Goal: Task Accomplishment & Management: Complete application form

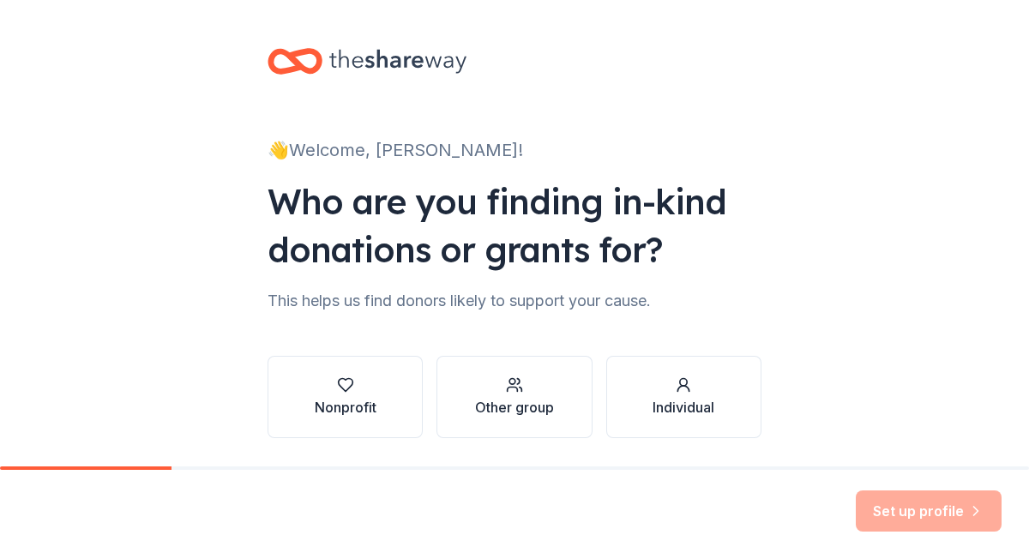
scroll to position [30, 0]
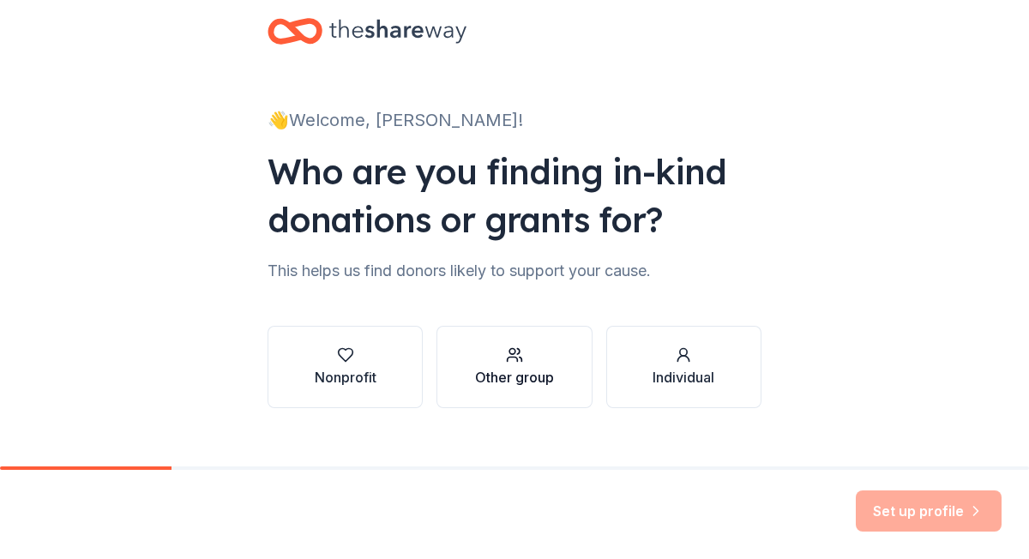
click at [528, 370] on div "Other group" at bounding box center [514, 377] width 79 height 21
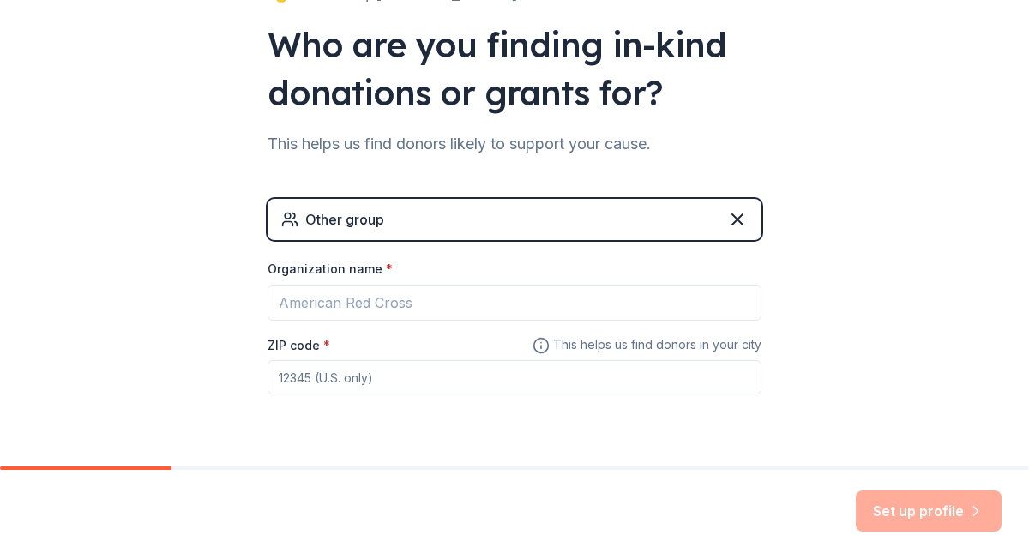
scroll to position [186, 0]
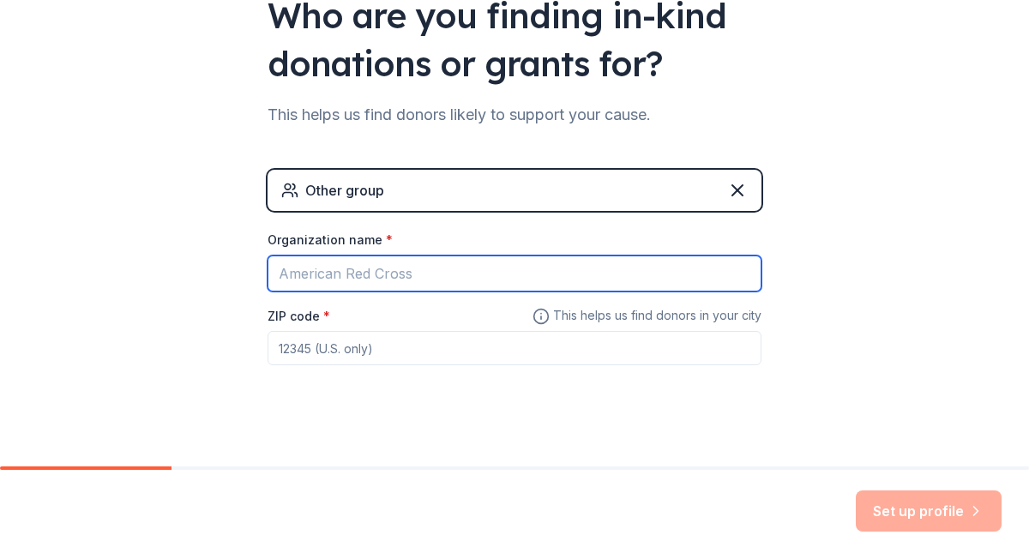
click at [486, 268] on input "Organization name *" at bounding box center [515, 274] width 494 height 36
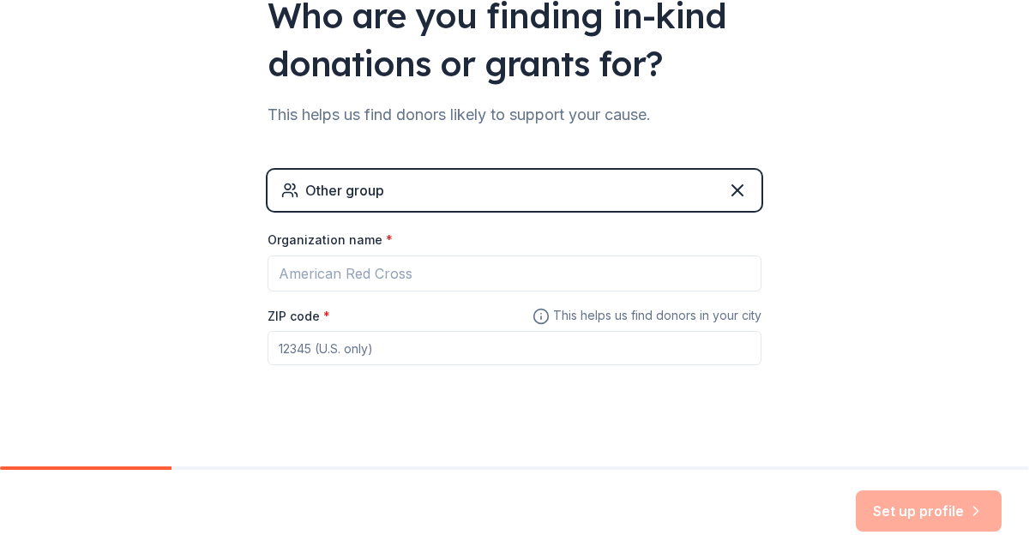
click at [483, 236] on div "Organization name *" at bounding box center [515, 243] width 494 height 24
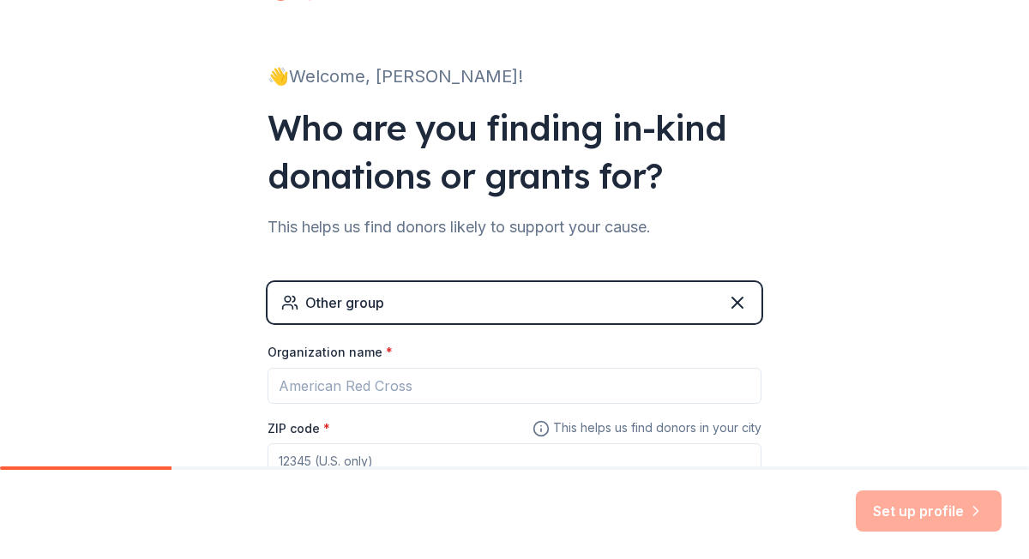
scroll to position [72, 0]
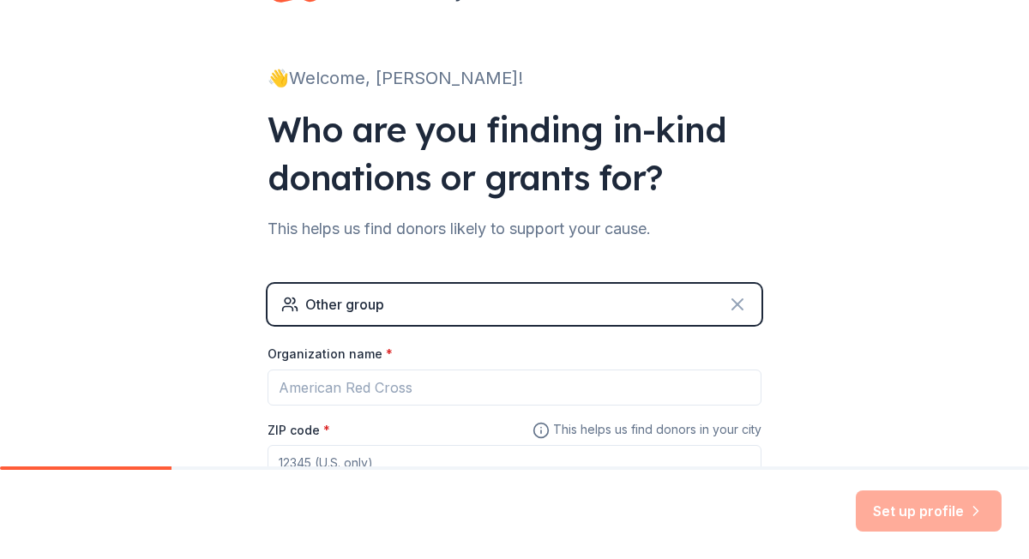
click at [738, 303] on icon at bounding box center [737, 304] width 10 height 10
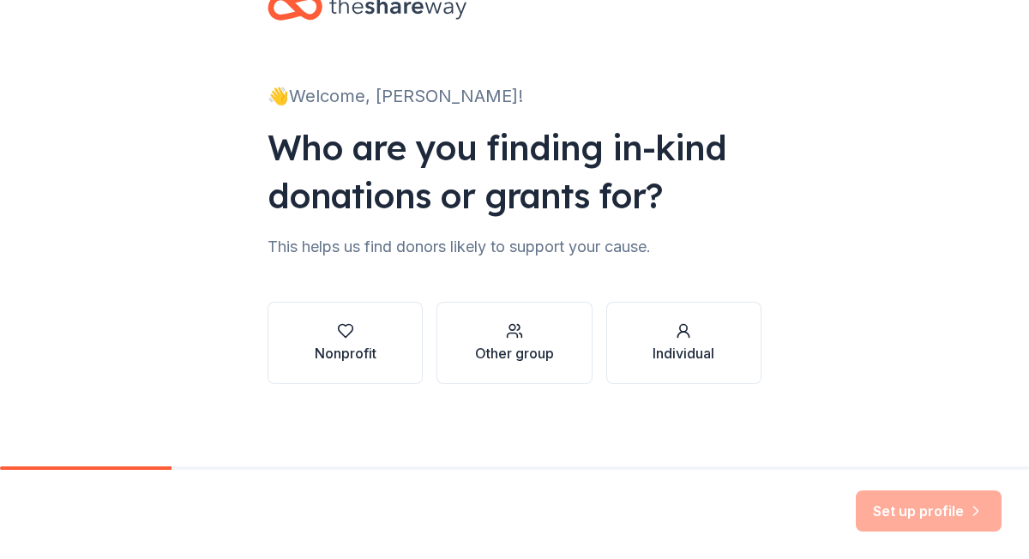
scroll to position [54, 0]
click at [664, 345] on div "Individual" at bounding box center [683, 353] width 62 height 21
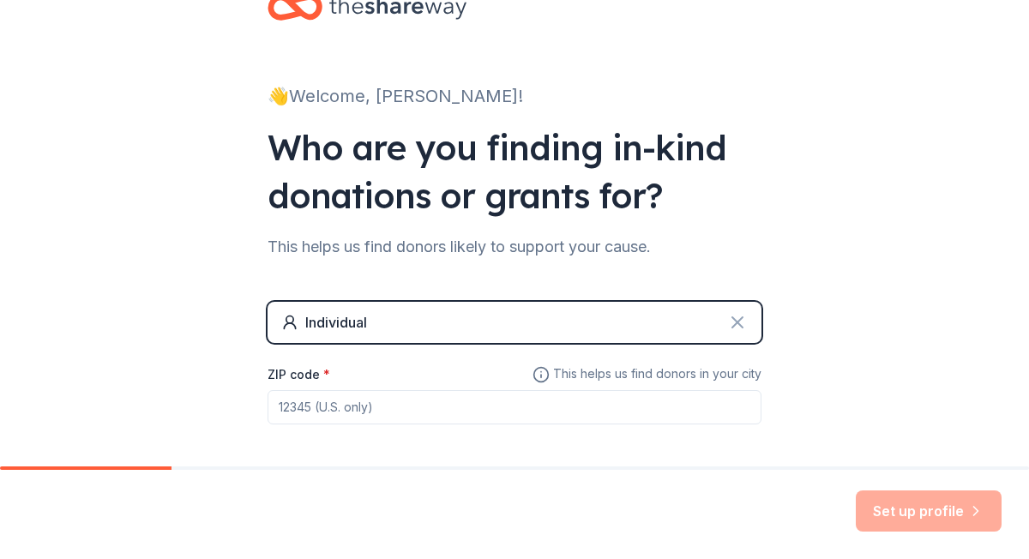
click at [731, 316] on icon at bounding box center [737, 322] width 21 height 21
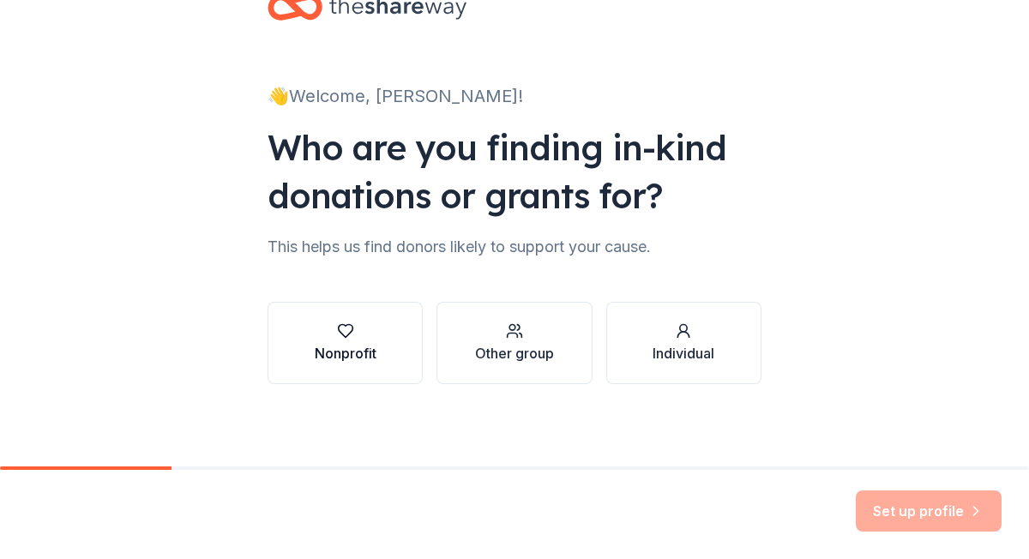
scroll to position [0, 0]
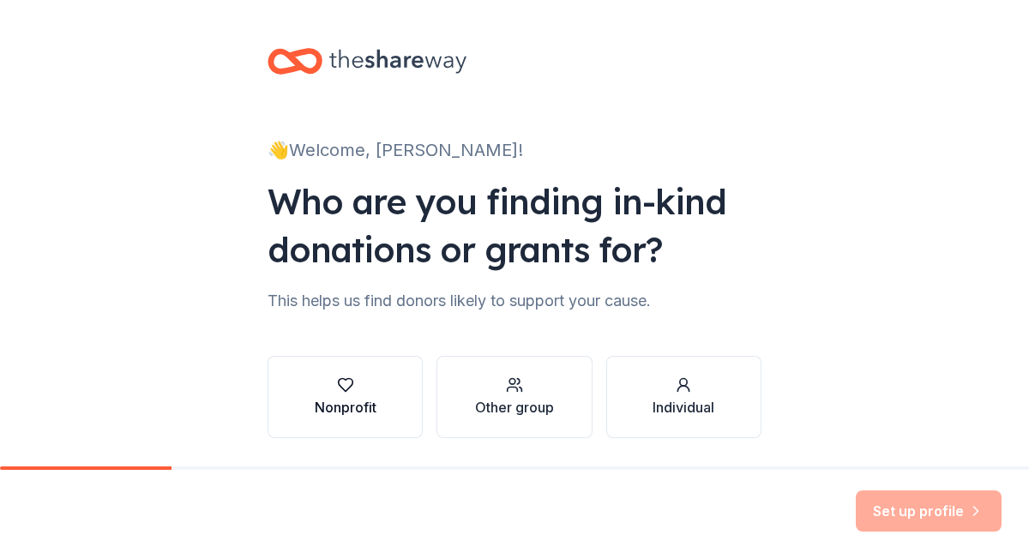
click at [378, 384] on button "Nonprofit" at bounding box center [345, 397] width 155 height 82
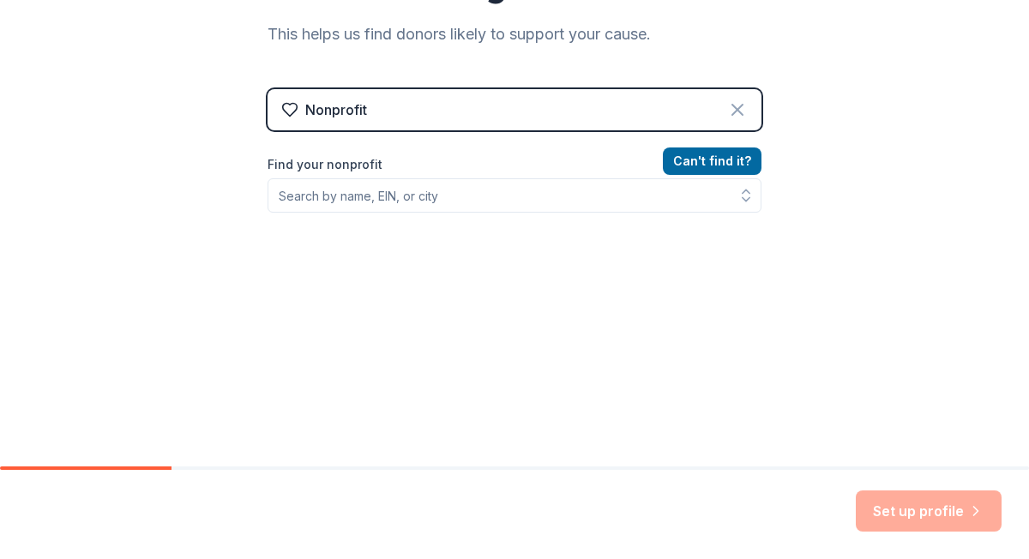
click at [747, 109] on icon at bounding box center [737, 109] width 21 height 21
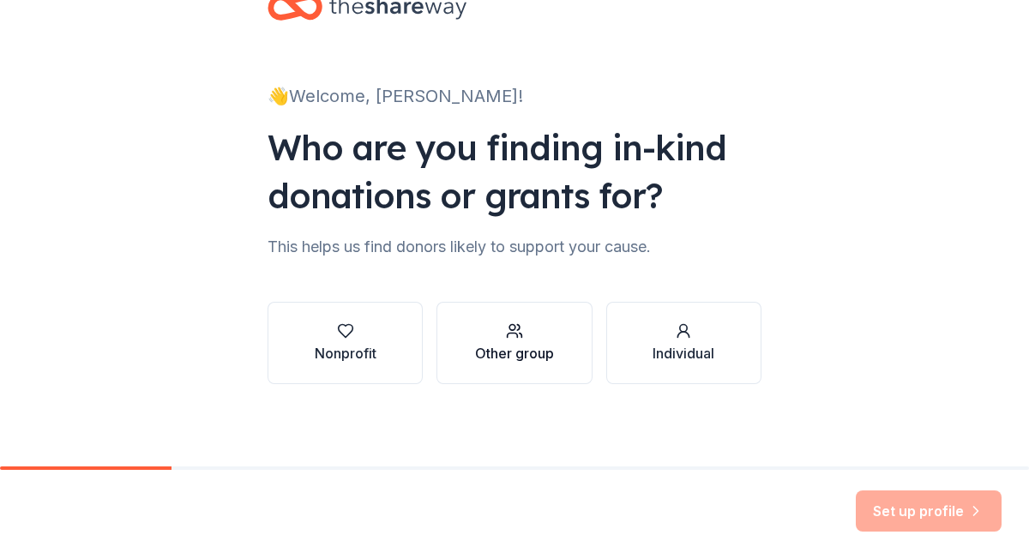
click at [499, 355] on div "Other group" at bounding box center [514, 353] width 79 height 21
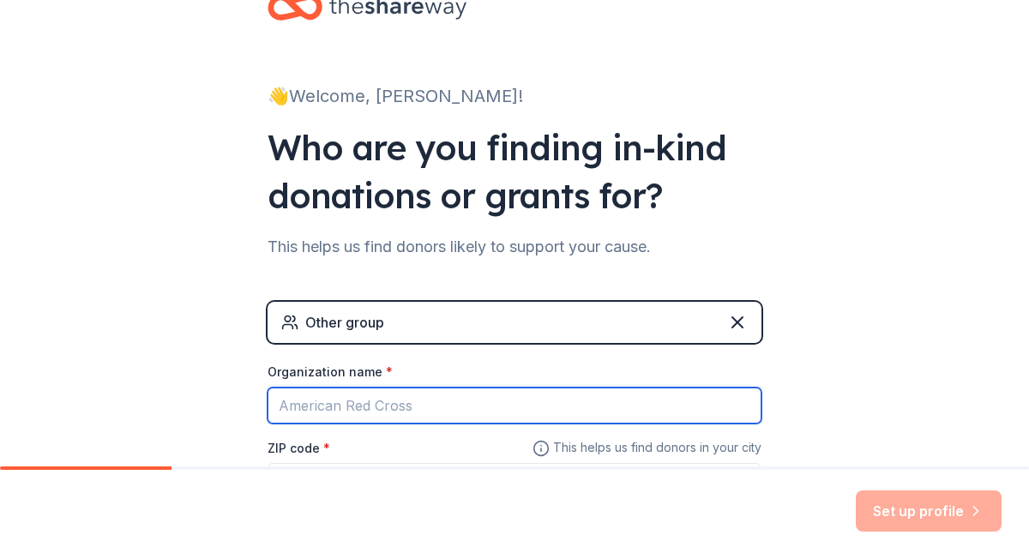
click at [406, 416] on input "Organization name *" at bounding box center [515, 406] width 494 height 36
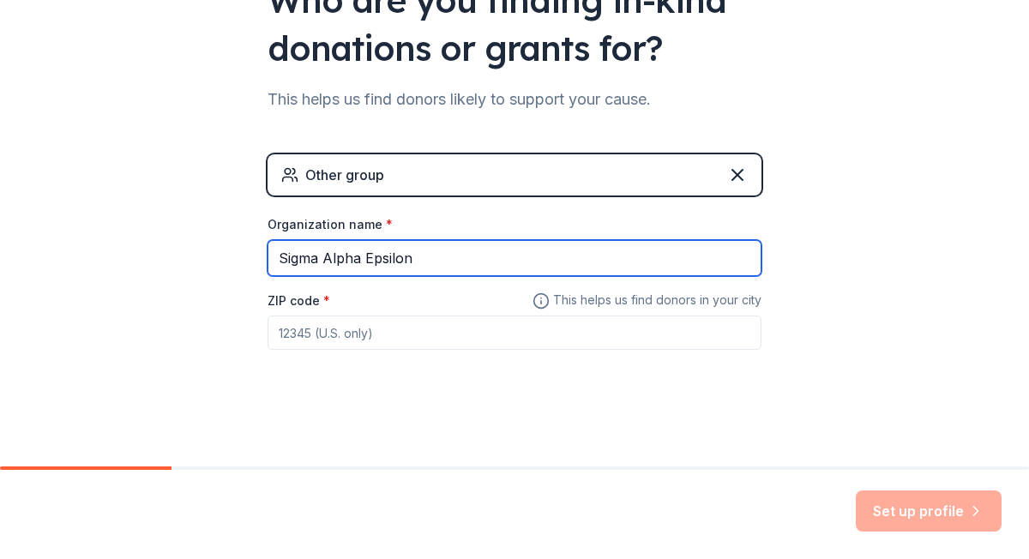
type input "Sigma Alpha Epsilon"
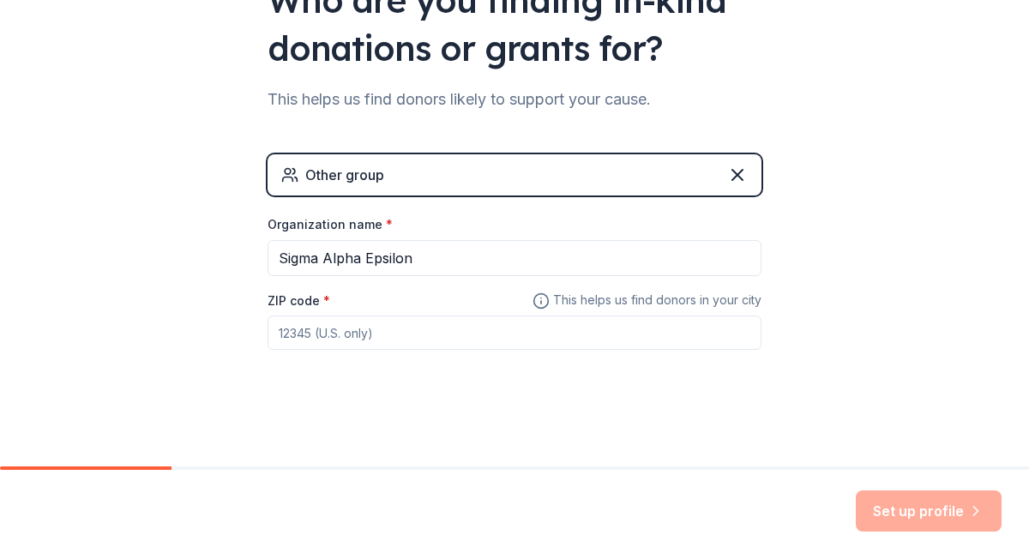
click at [373, 328] on input "ZIP code *" at bounding box center [515, 333] width 494 height 34
type input "2"
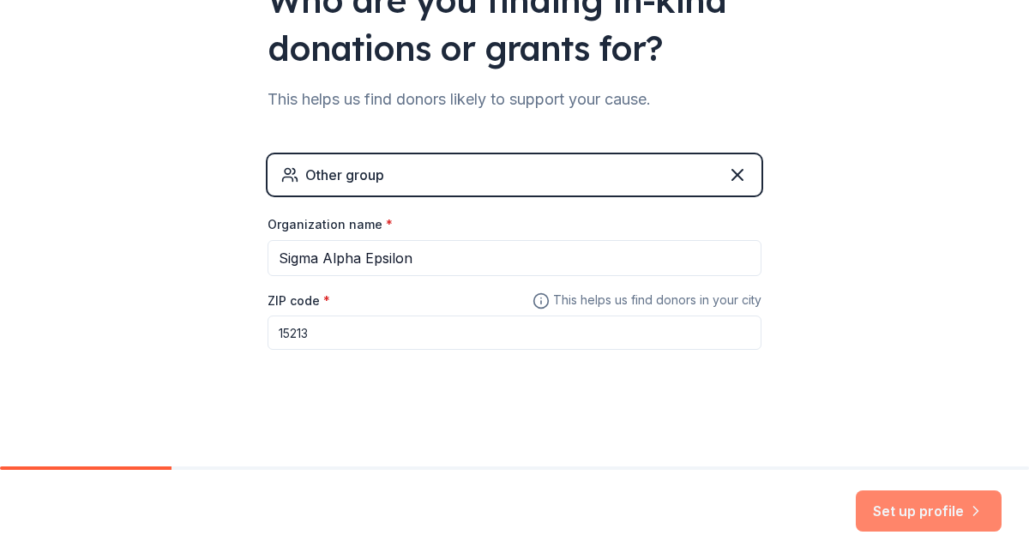
type input "15213"
click at [875, 514] on button "Set up profile" at bounding box center [929, 510] width 146 height 41
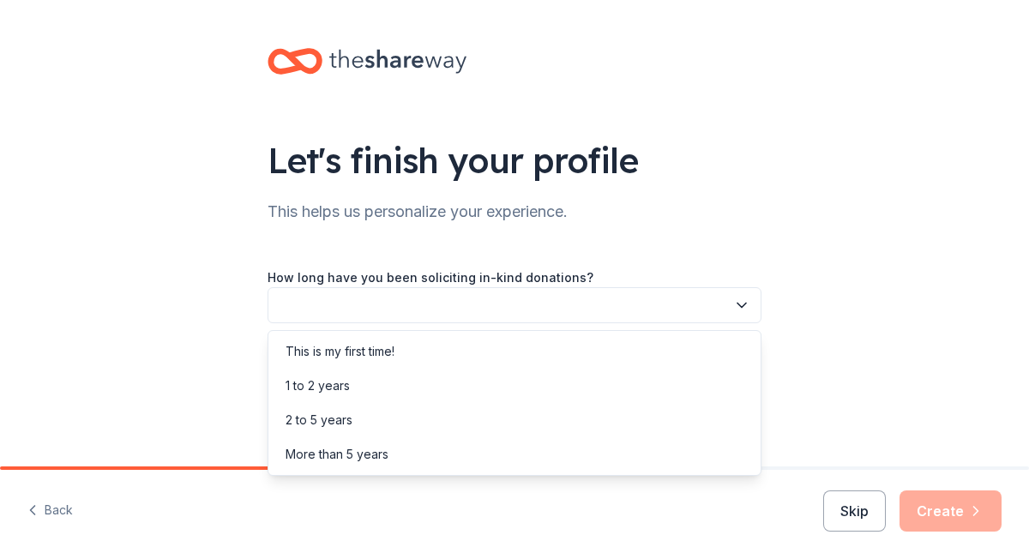
click at [508, 310] on button "button" at bounding box center [515, 305] width 494 height 36
click at [382, 352] on div "This is my first time!" at bounding box center [340, 351] width 109 height 21
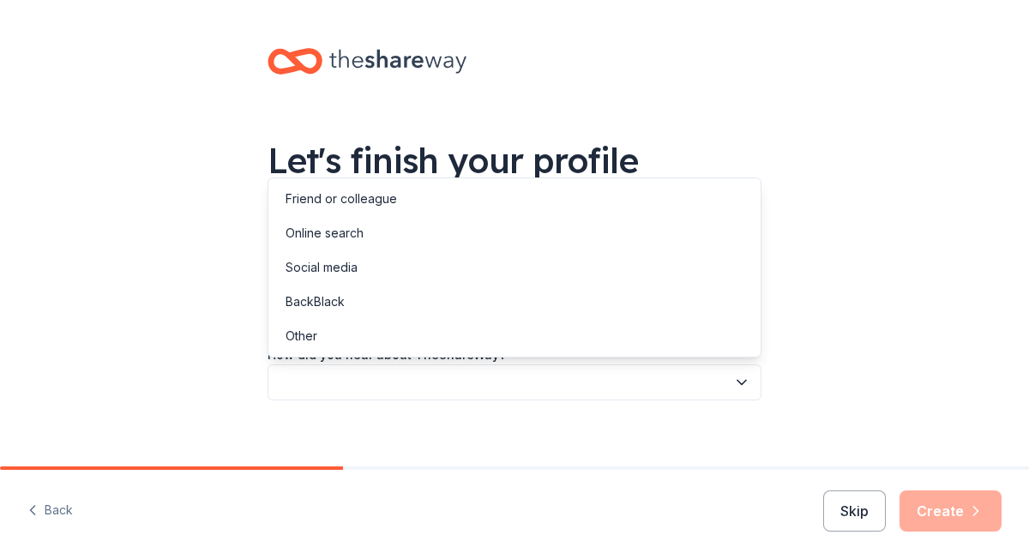
click at [386, 373] on button "button" at bounding box center [515, 382] width 494 height 36
click at [345, 225] on div "Online search" at bounding box center [325, 233] width 78 height 21
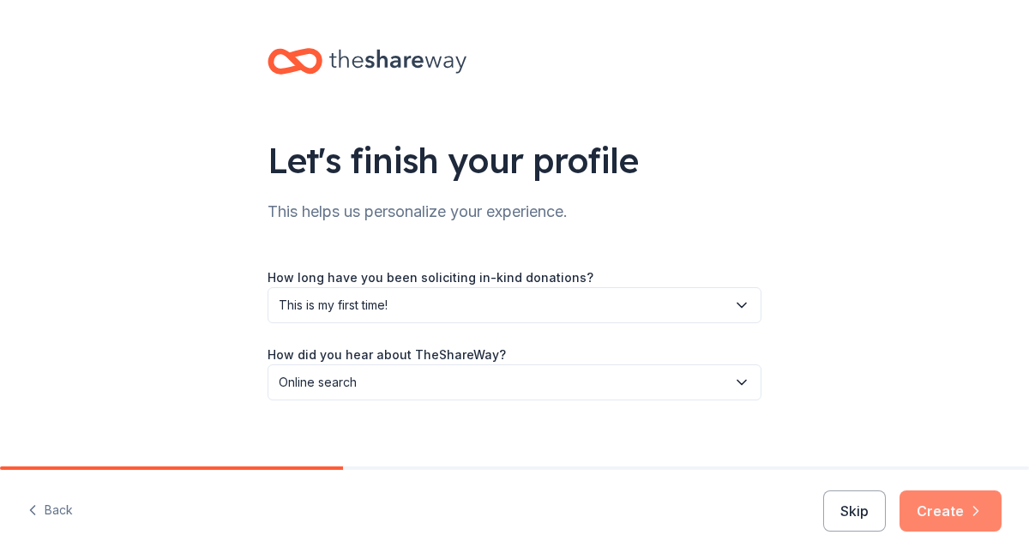
click at [911, 512] on button "Create" at bounding box center [950, 510] width 102 height 41
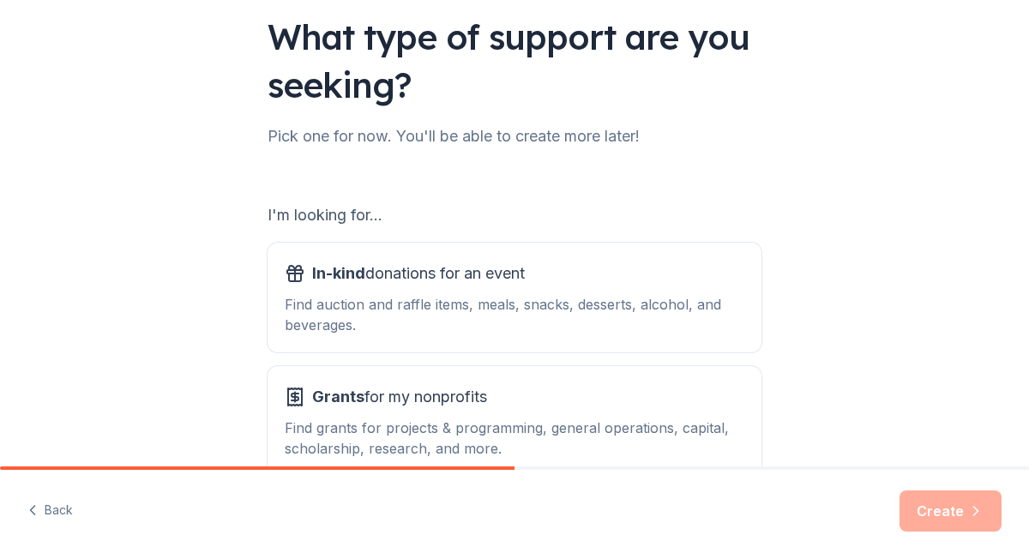
scroll to position [204, 0]
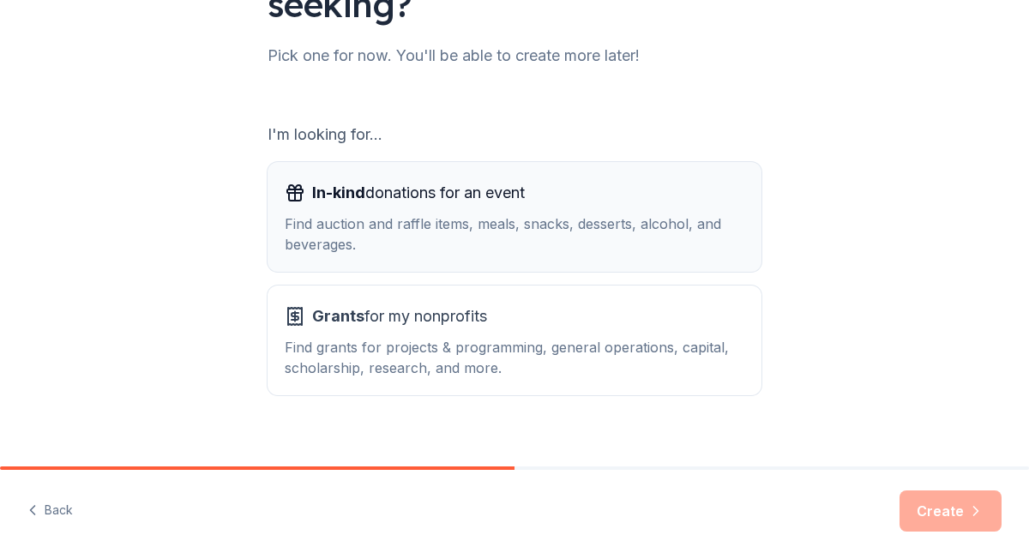
click at [460, 238] on div "Find auction and raffle items, meals, snacks, desserts, alcohol, and beverages." at bounding box center [515, 233] width 460 height 41
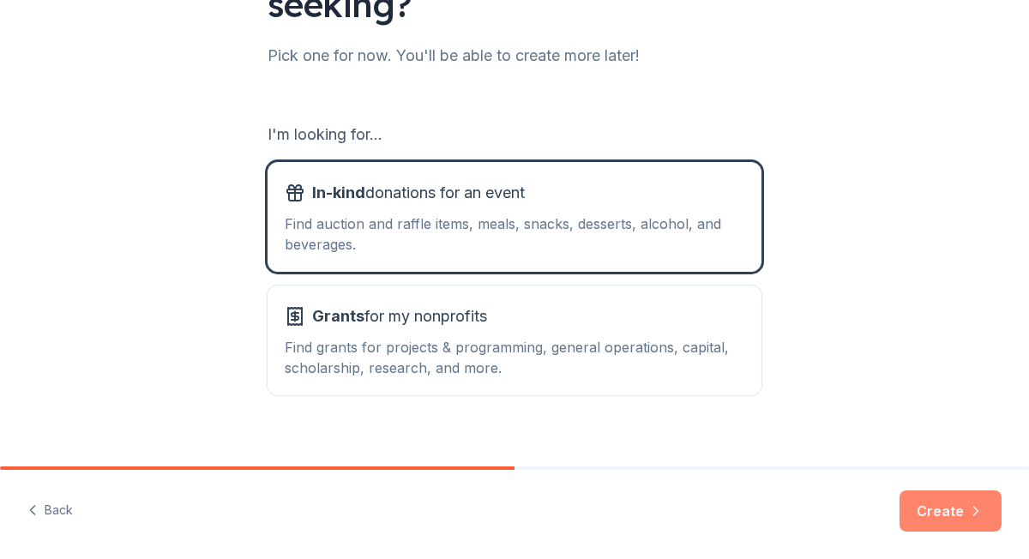
click at [926, 508] on button "Create" at bounding box center [950, 510] width 102 height 41
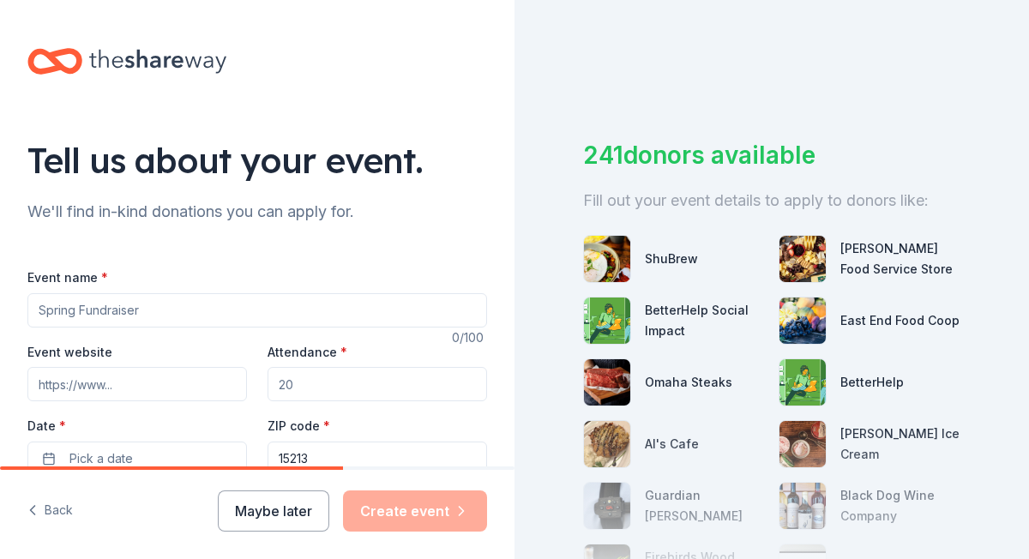
click at [200, 310] on input "Event name *" at bounding box center [257, 310] width 460 height 34
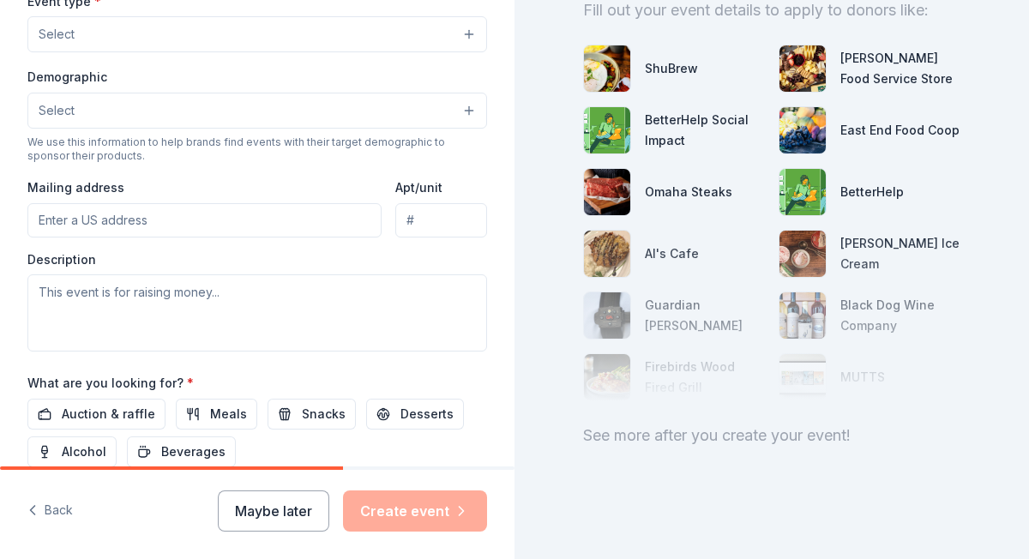
scroll to position [520, 0]
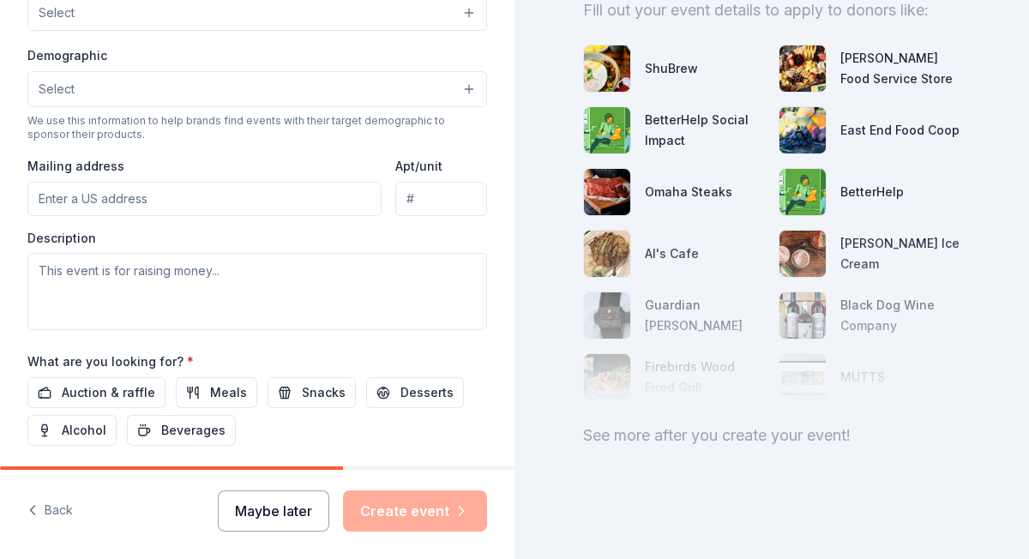
click at [249, 518] on button "Maybe later" at bounding box center [273, 510] width 111 height 41
click at [253, 511] on div "Maybe later Create event" at bounding box center [352, 510] width 269 height 41
click at [280, 515] on button "Maybe later" at bounding box center [273, 510] width 111 height 41
click at [287, 508] on button "Maybe later" at bounding box center [273, 510] width 111 height 41
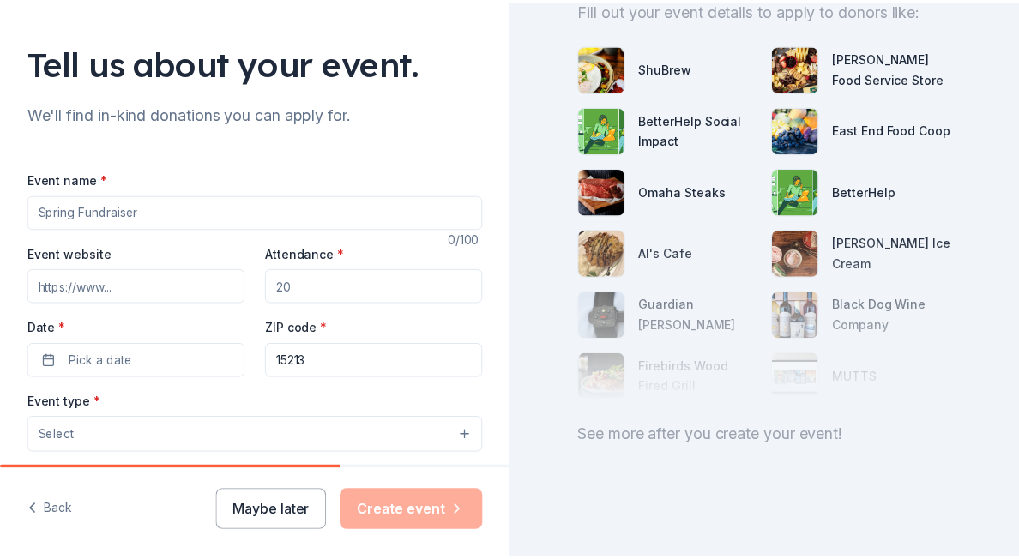
scroll to position [0, 0]
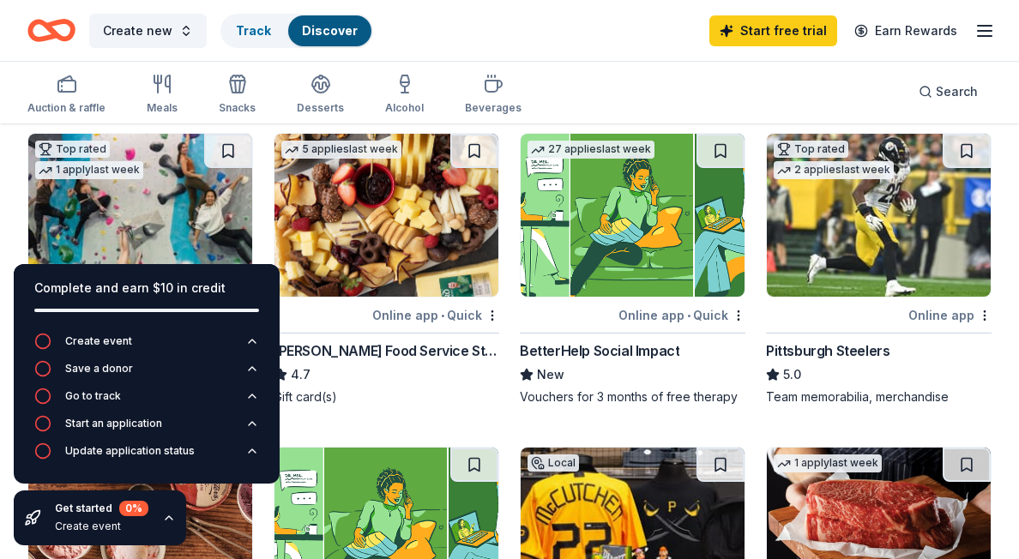
scroll to position [121, 0]
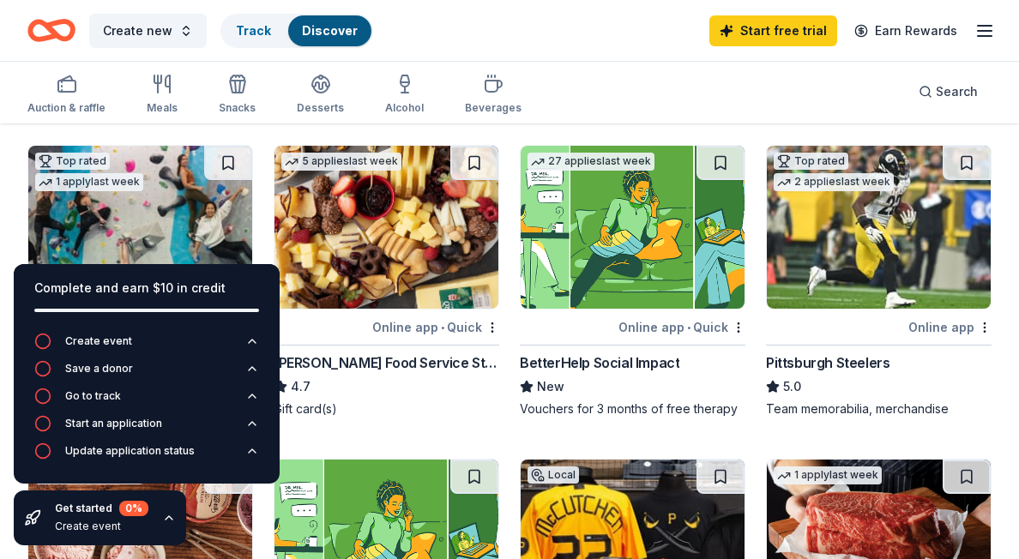
click at [837, 263] on img at bounding box center [879, 227] width 224 height 163
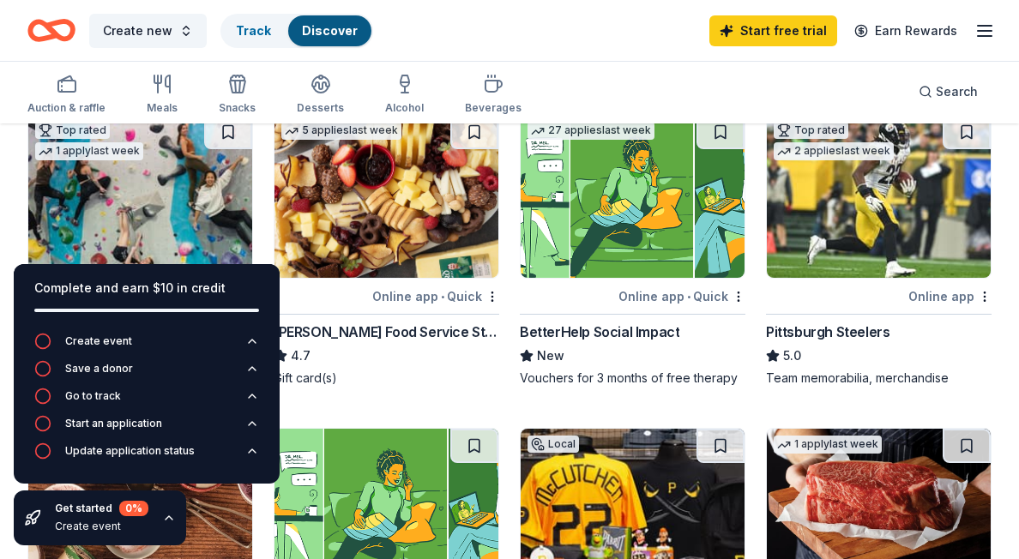
scroll to position [0, 0]
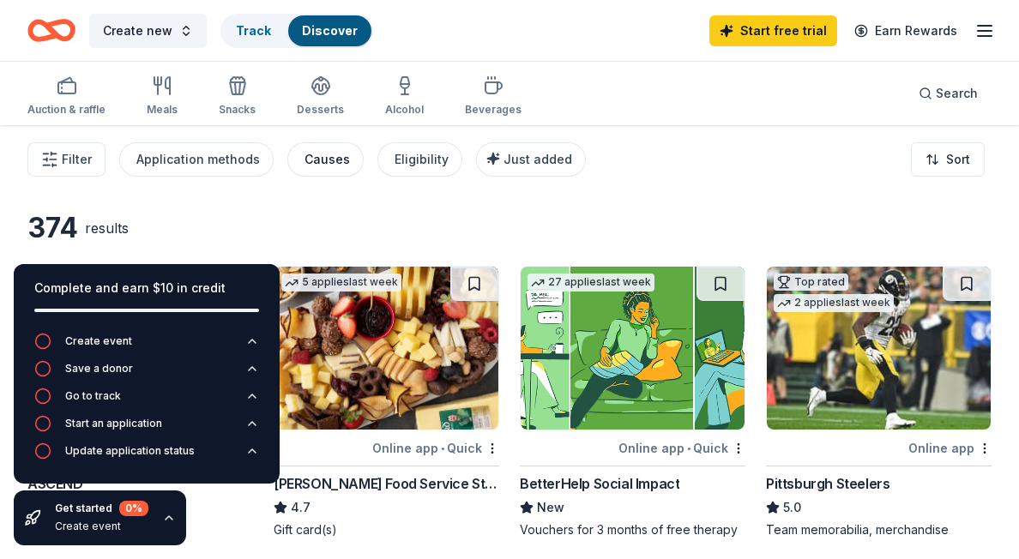
click at [321, 166] on div "Causes" at bounding box center [326, 159] width 45 height 21
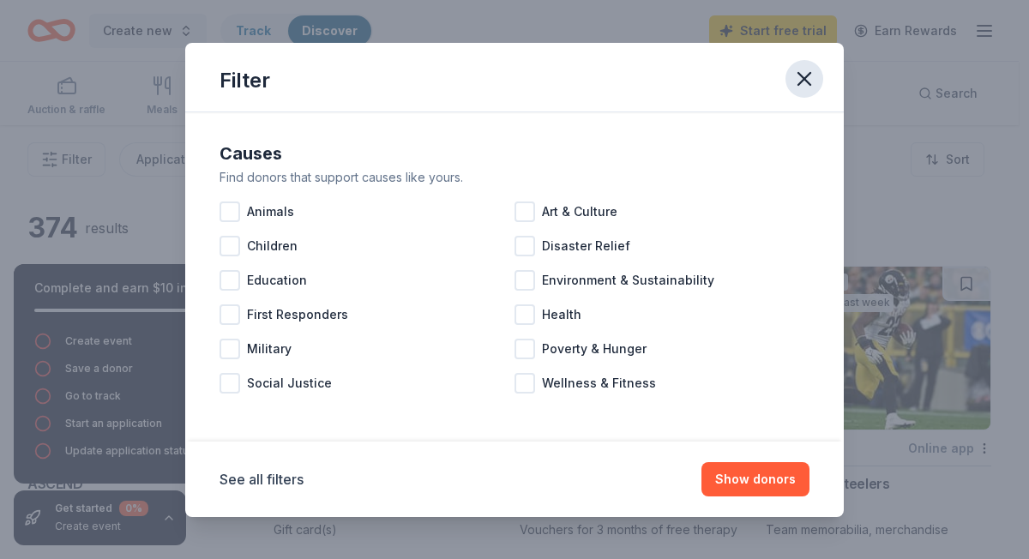
click at [786, 81] on button "button" at bounding box center [804, 79] width 38 height 38
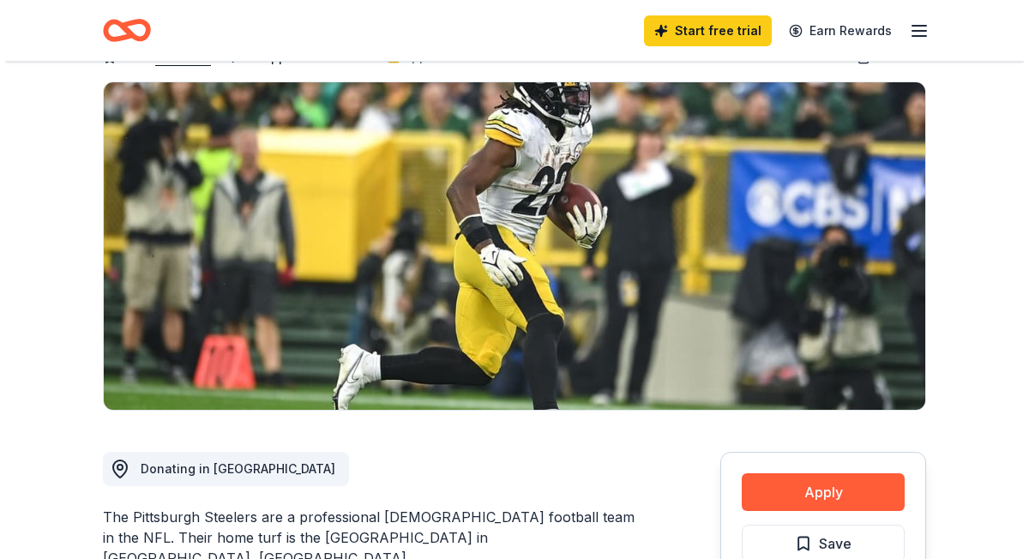
scroll to position [240, 0]
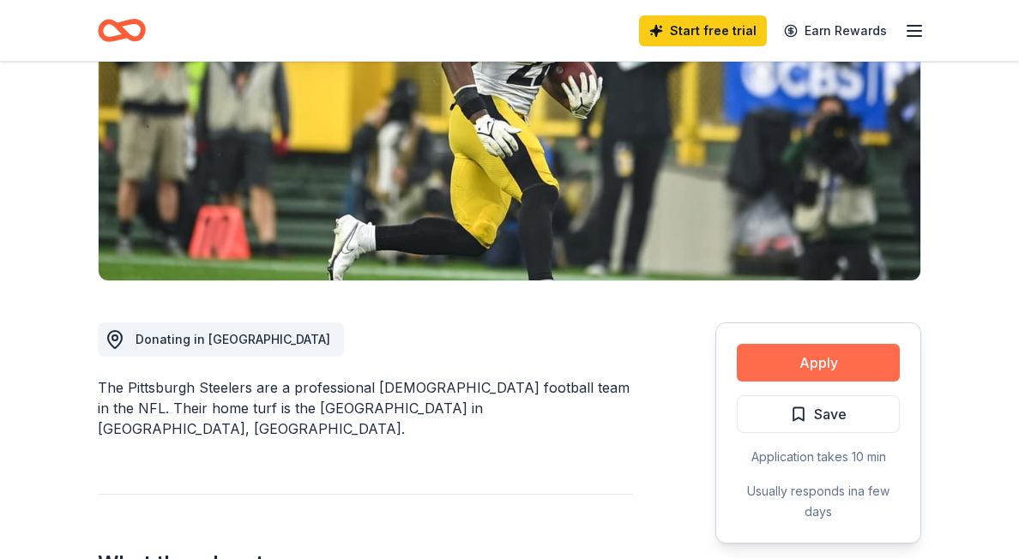
click at [839, 364] on button "Apply" at bounding box center [818, 363] width 163 height 38
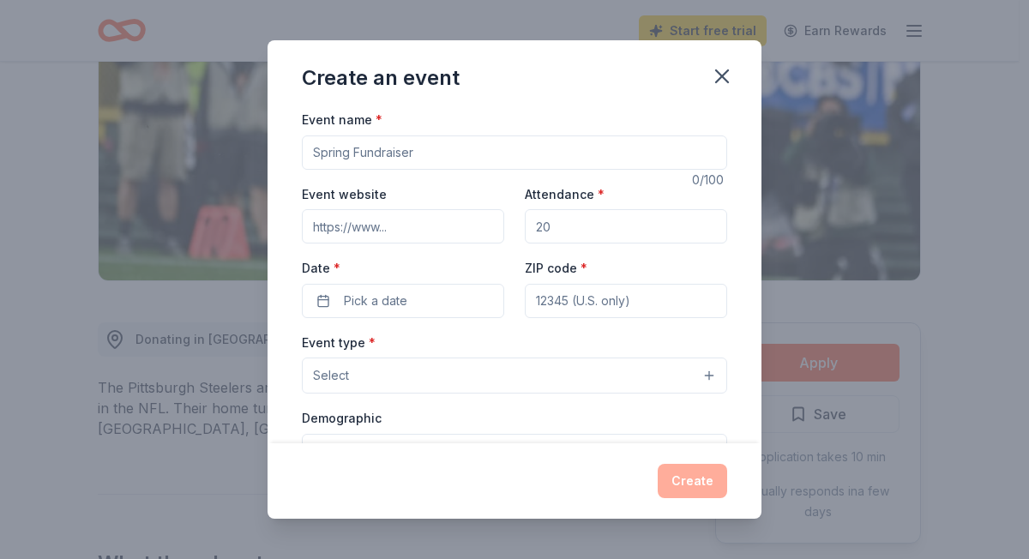
click at [421, 160] on input "Event name *" at bounding box center [514, 152] width 425 height 34
click at [375, 222] on input "Event website" at bounding box center [403, 226] width 202 height 34
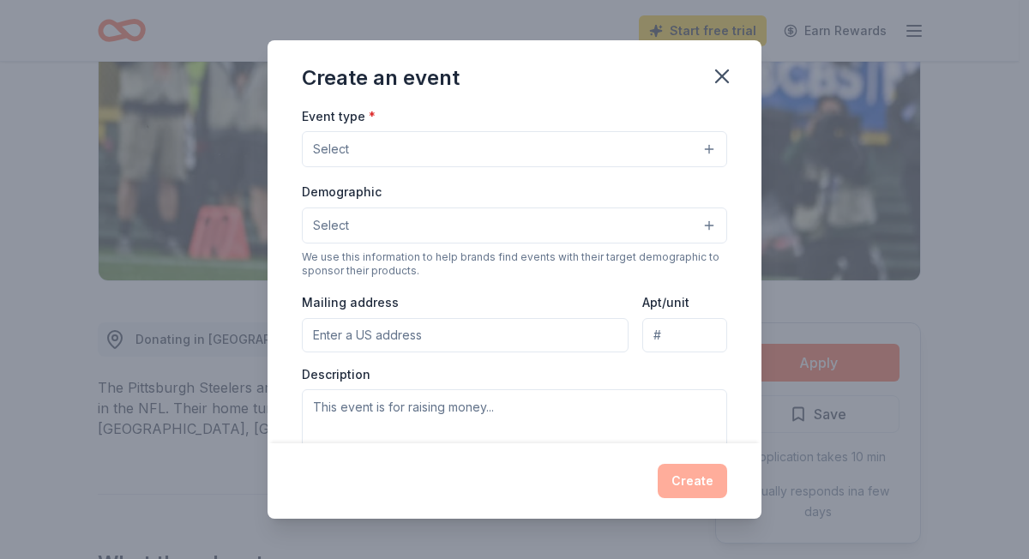
scroll to position [235, 0]
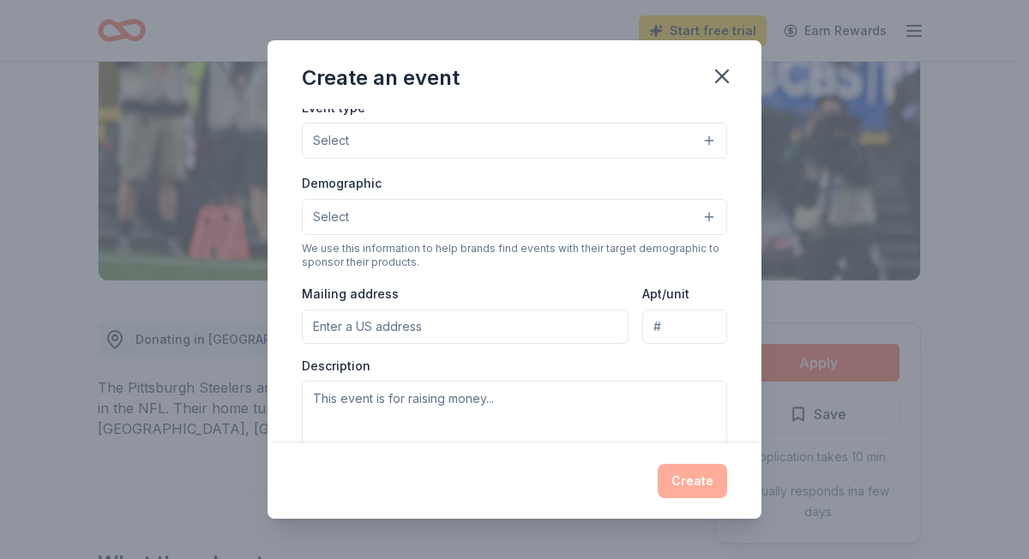
click at [379, 145] on button "Select" at bounding box center [514, 141] width 425 height 36
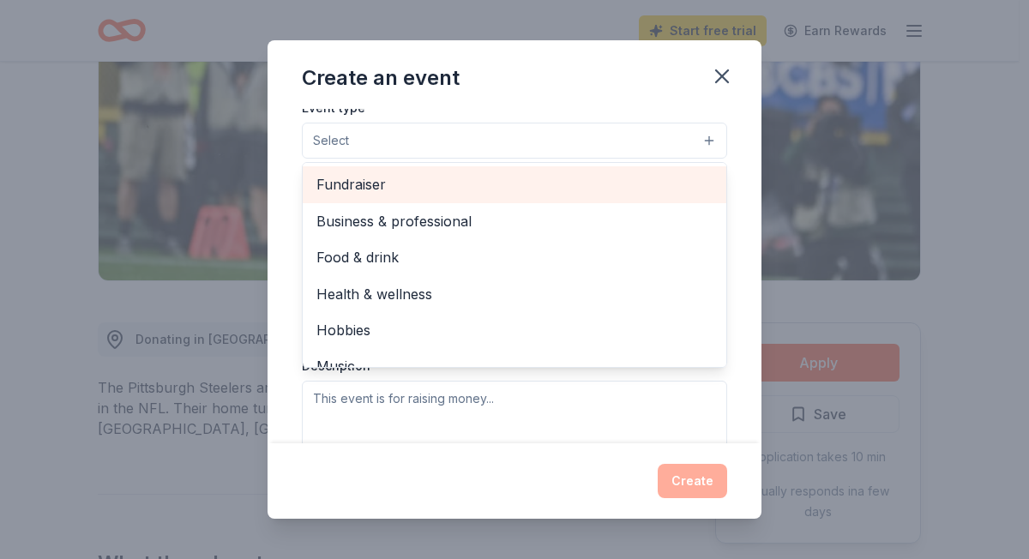
click at [352, 190] on span "Fundraiser" at bounding box center [514, 184] width 396 height 22
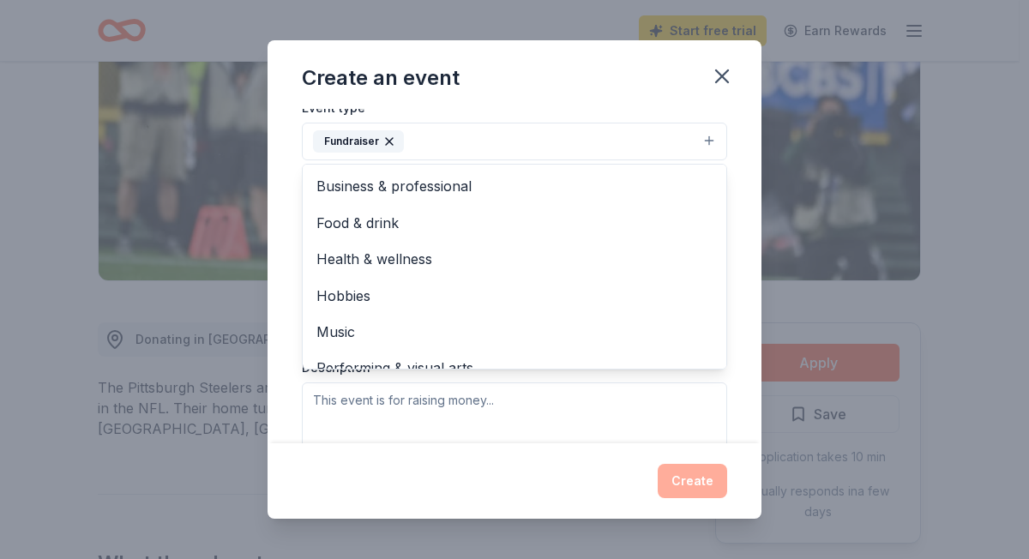
click at [513, 112] on div "Event type * Fundraiser Business & professional Food & drink Health & wellness …" at bounding box center [514, 129] width 425 height 64
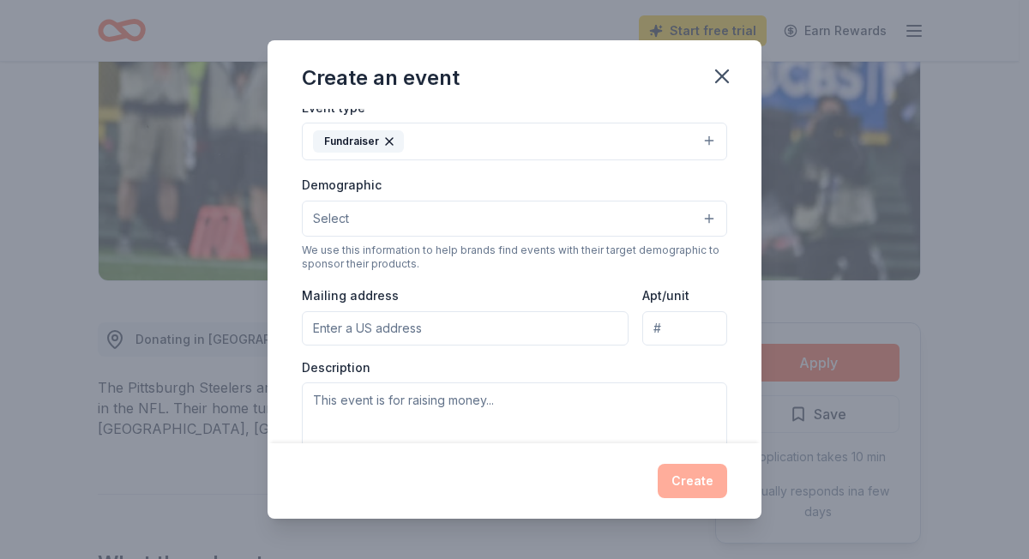
click at [462, 150] on button "Fundraiser" at bounding box center [514, 142] width 425 height 38
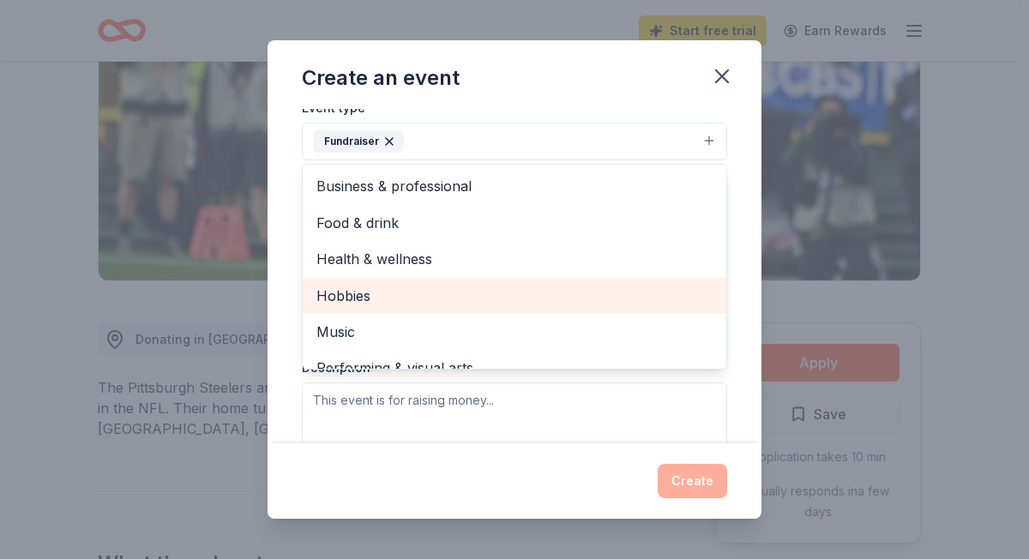
scroll to position [21, 0]
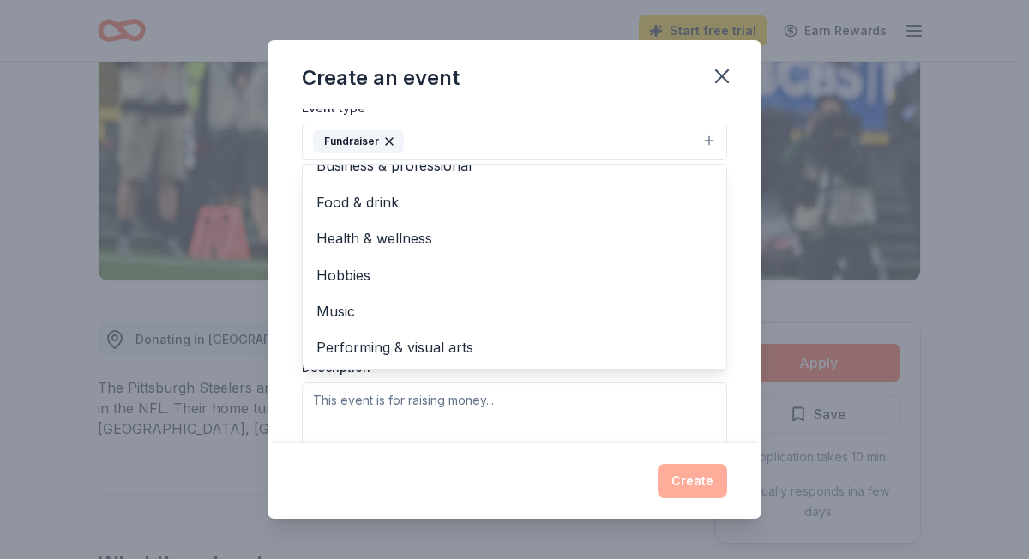
click at [506, 107] on div "Create an event Event name * 0 /100 Event website Attendance * Date * Pick a da…" at bounding box center [515, 279] width 494 height 478
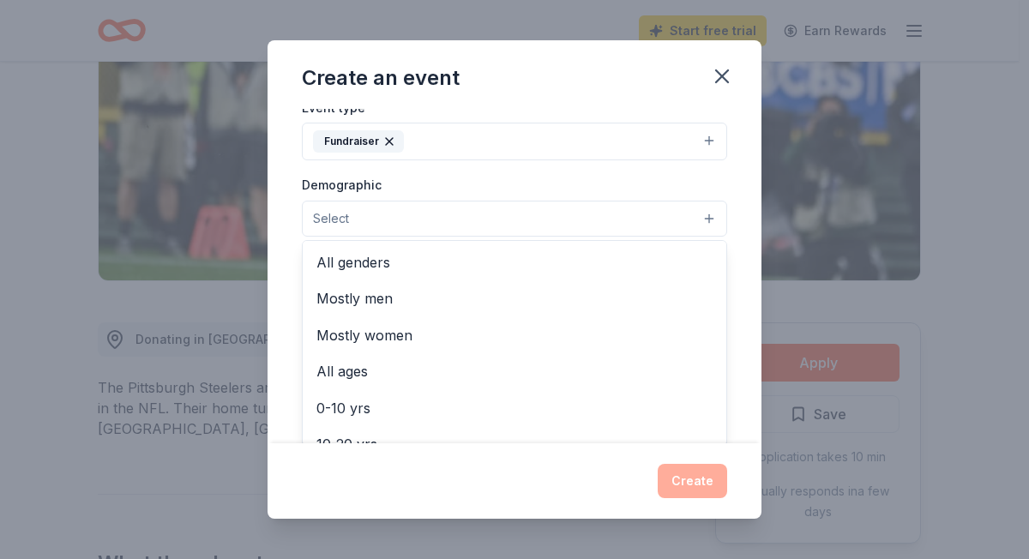
click at [390, 214] on button "Select" at bounding box center [514, 219] width 425 height 36
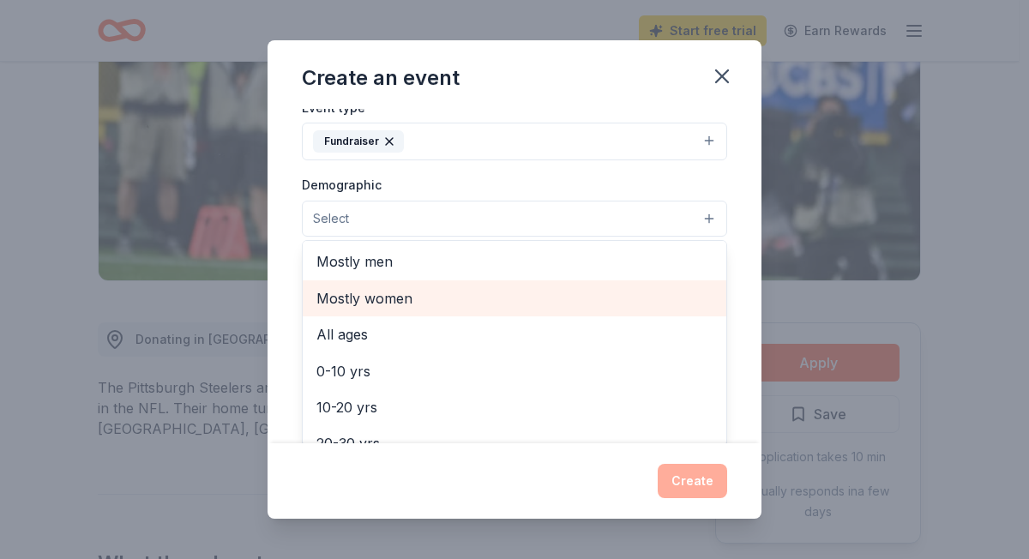
scroll to position [0, 0]
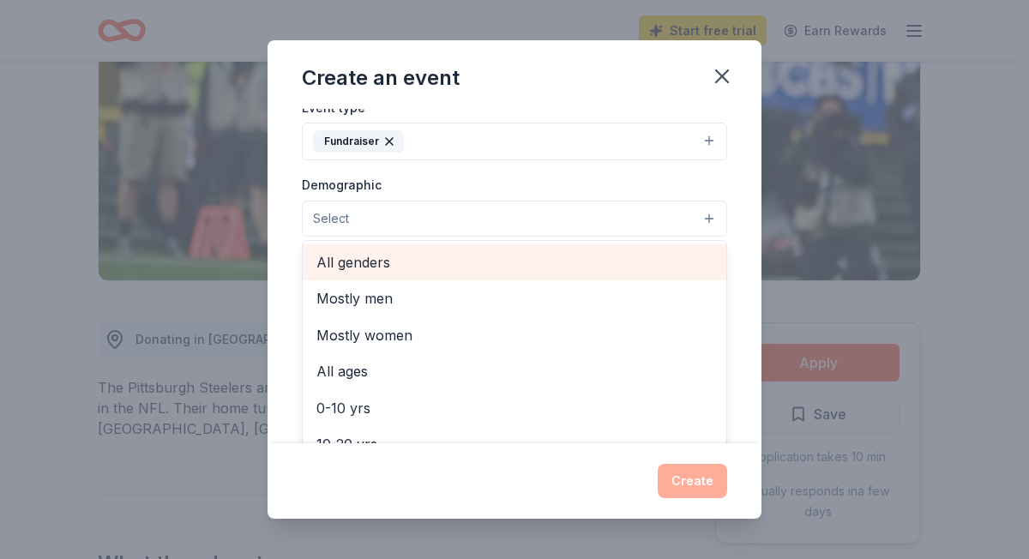
click at [354, 260] on span "All genders" at bounding box center [514, 262] width 396 height 22
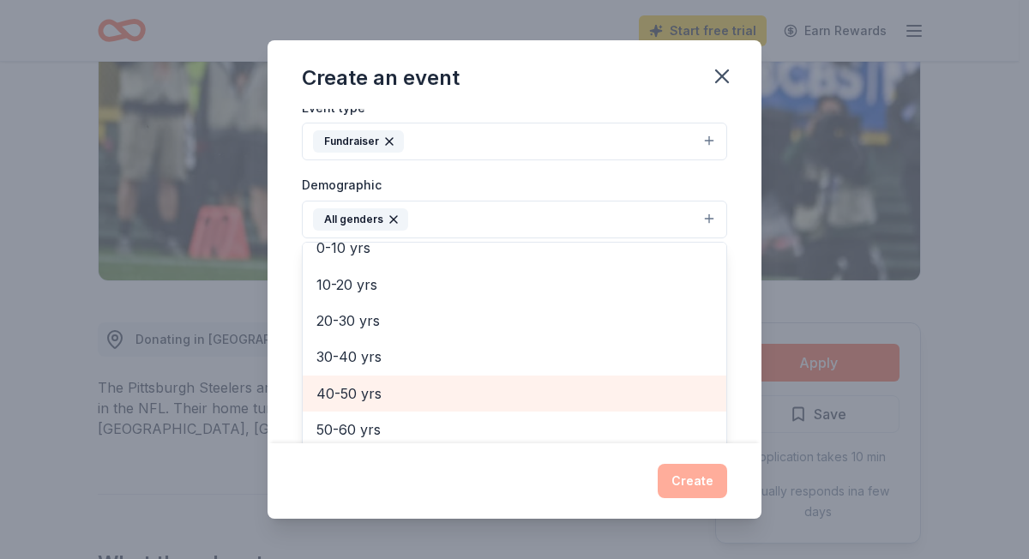
scroll to position [121, 0]
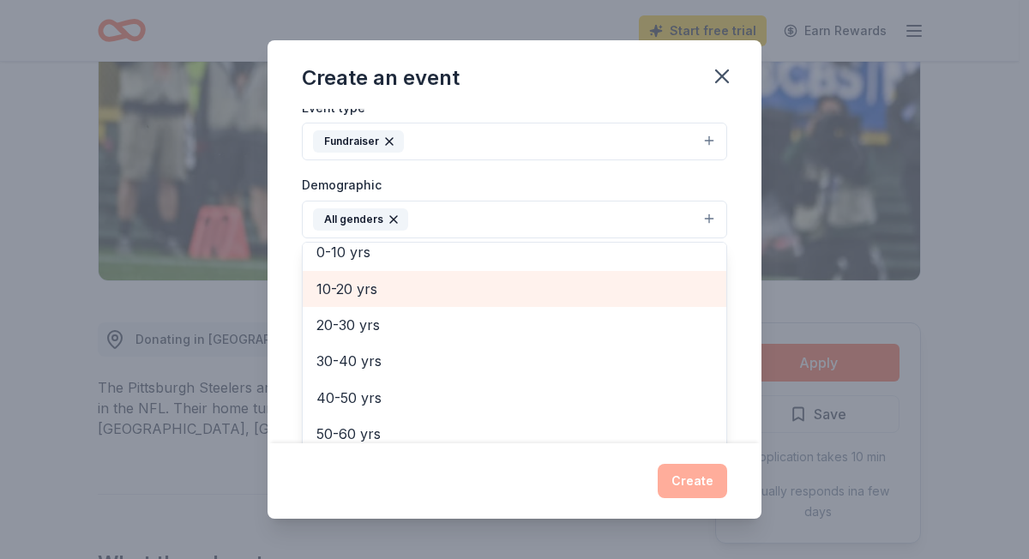
click at [384, 301] on div "10-20 yrs" at bounding box center [515, 289] width 424 height 36
click at [373, 293] on span "20-30 yrs" at bounding box center [514, 289] width 396 height 22
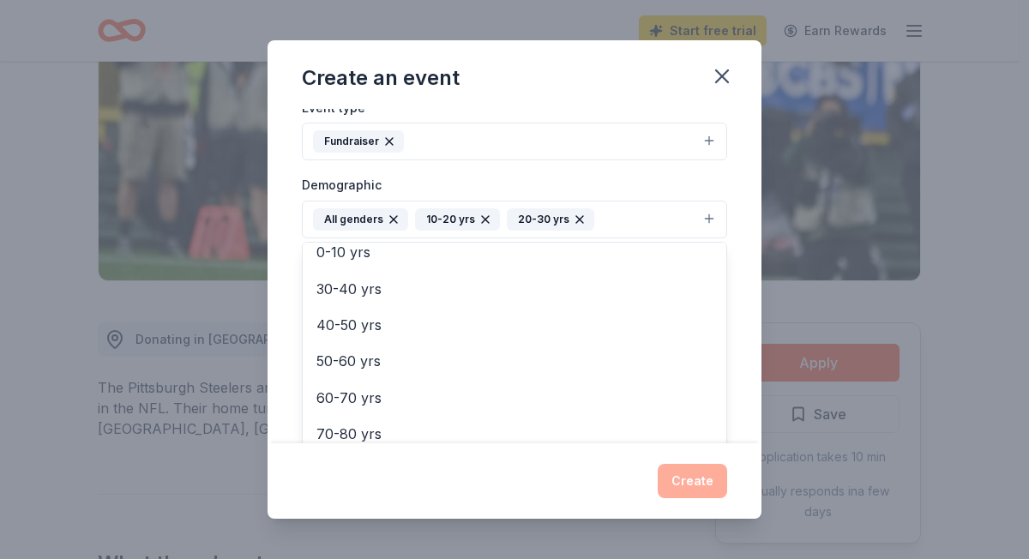
click at [290, 280] on div "Event name * 0 /100 Event website Attendance * Date * Pick a date ZIP code * Ev…" at bounding box center [515, 276] width 494 height 334
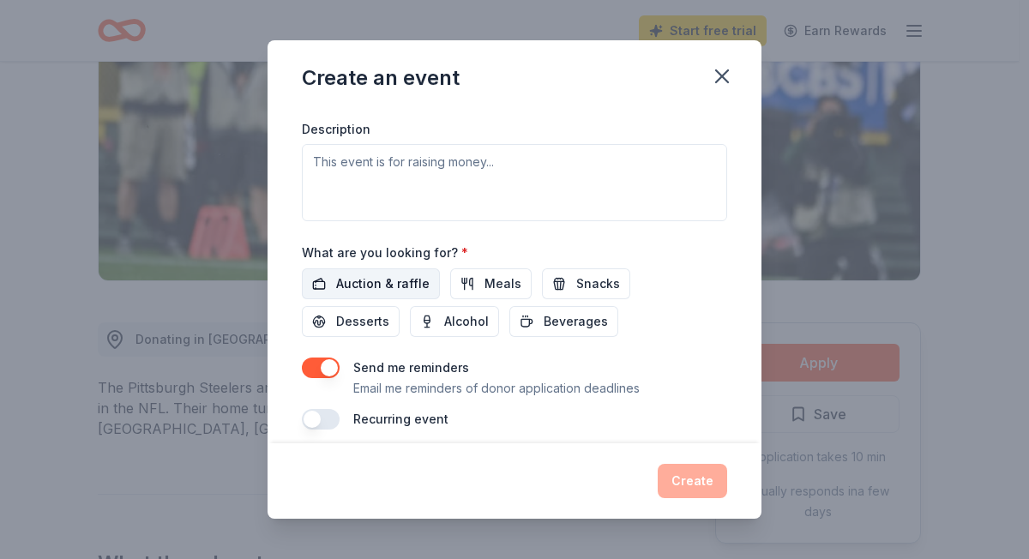
scroll to position [489, 0]
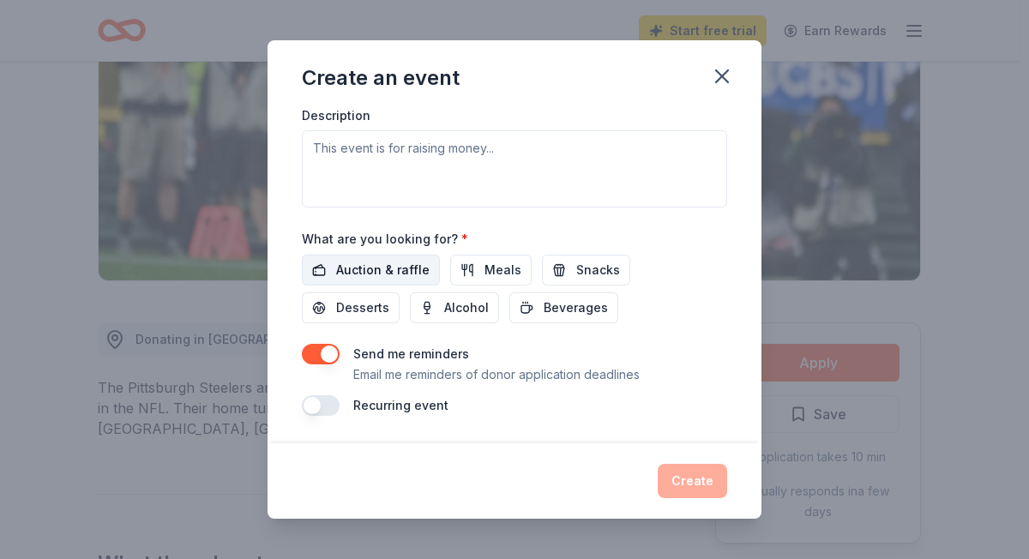
click at [390, 273] on span "Auction & raffle" at bounding box center [382, 270] width 93 height 21
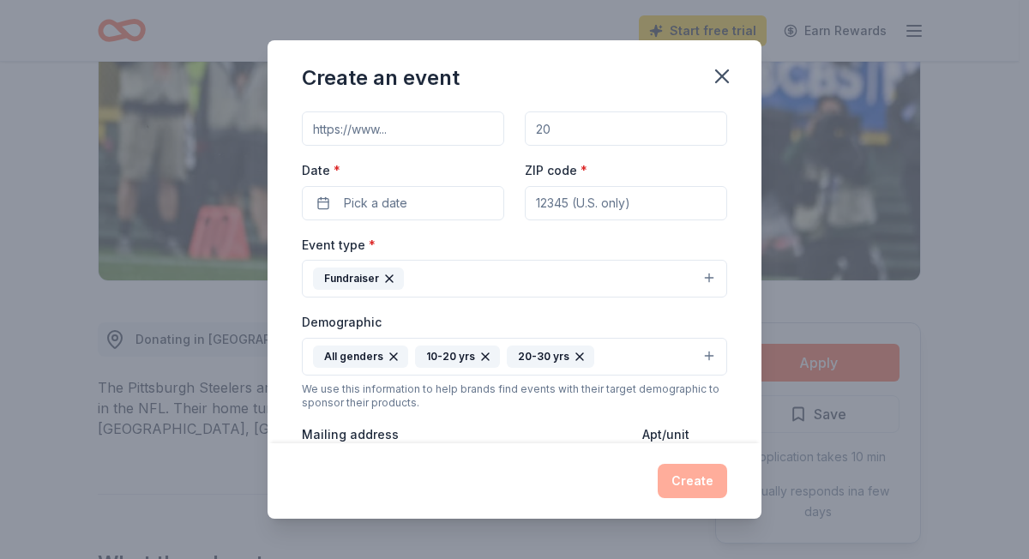
scroll to position [0, 0]
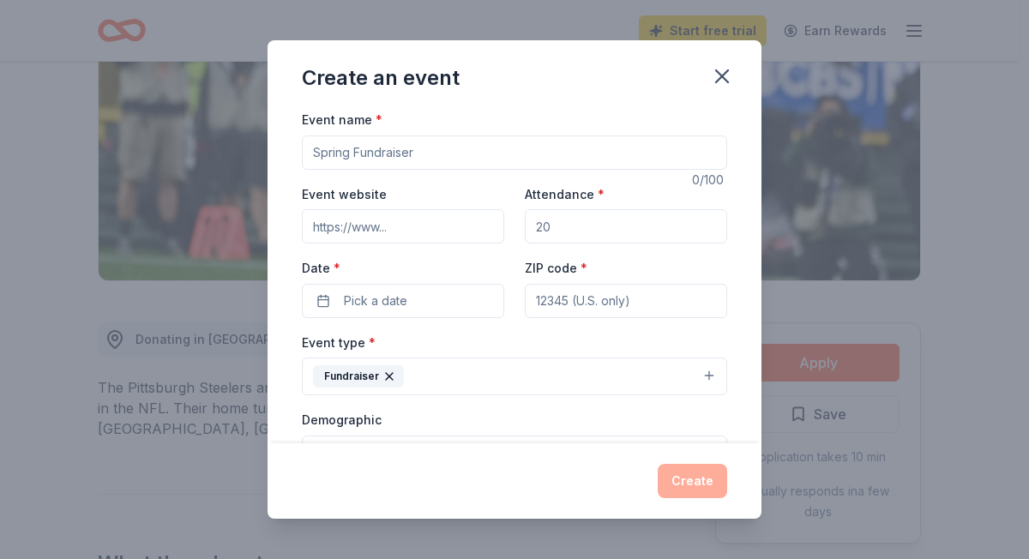
click at [444, 154] on input "Event name *" at bounding box center [514, 152] width 425 height 34
click at [723, 71] on icon "button" at bounding box center [722, 76] width 24 height 24
click at [485, 166] on input "Event name *" at bounding box center [514, 152] width 425 height 34
click at [729, 72] on icon "button" at bounding box center [722, 76] width 24 height 24
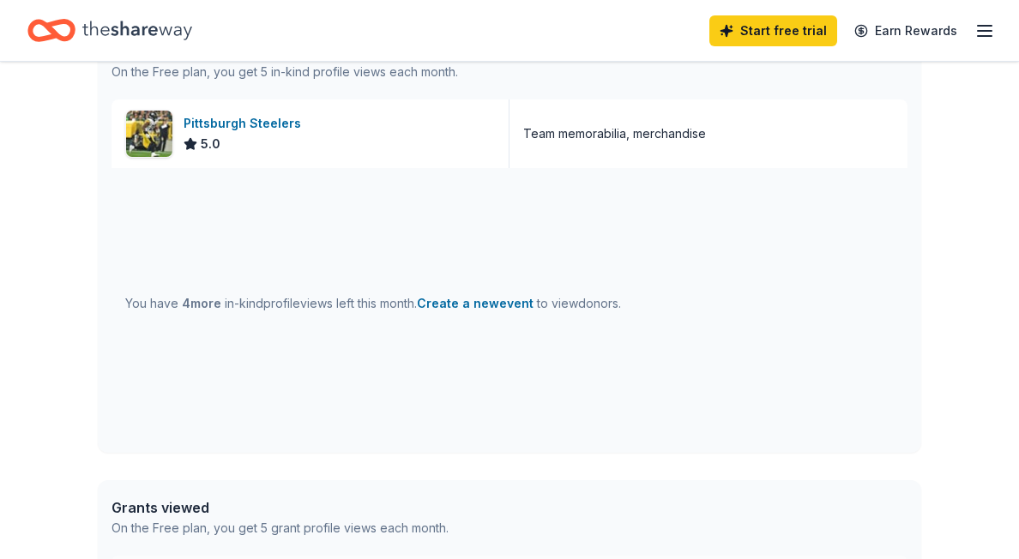
scroll to position [502, 0]
